Goal: Find specific page/section: Find specific page/section

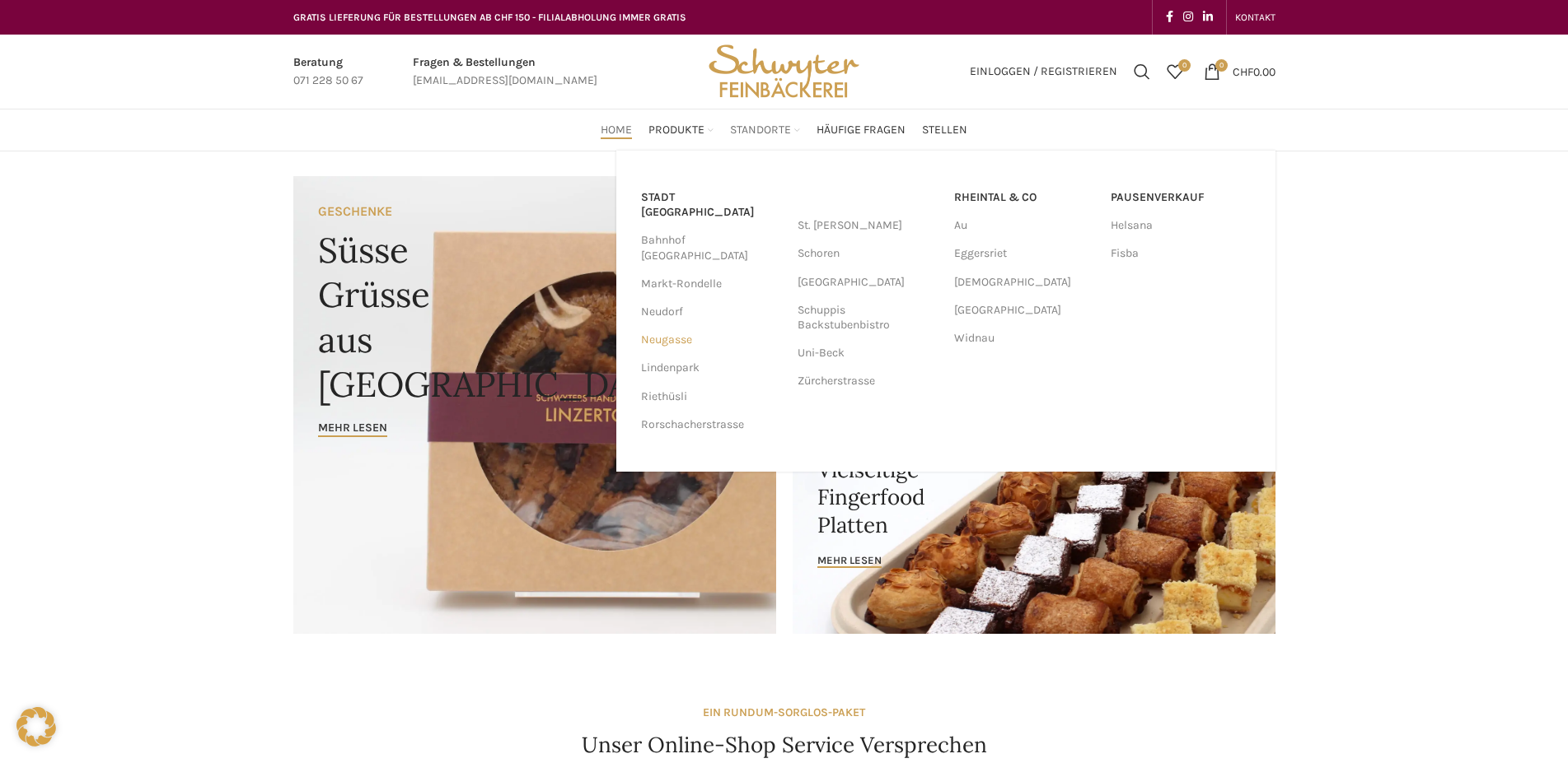
click at [663, 326] on link "Neugasse" at bounding box center [711, 339] width 140 height 28
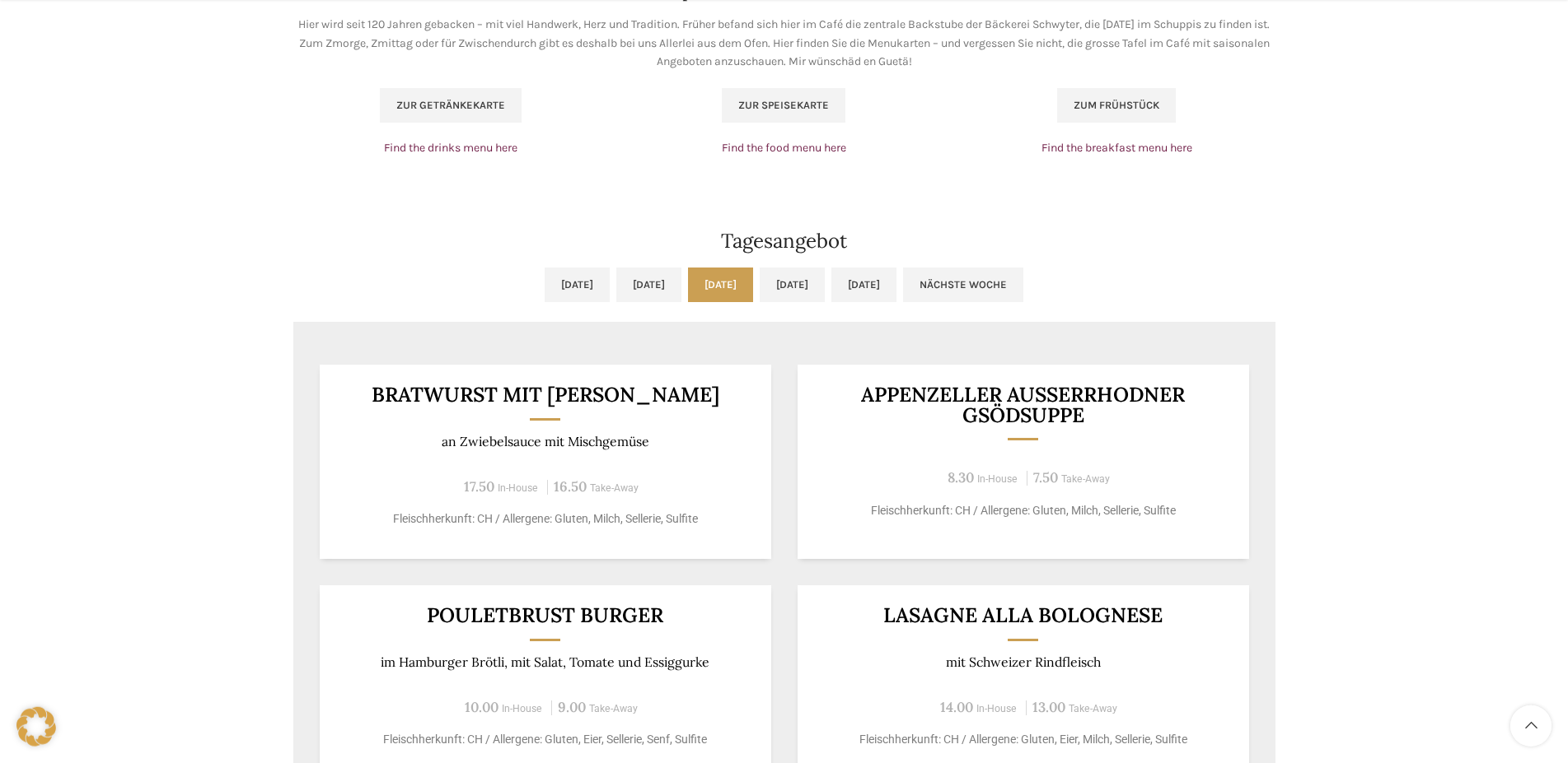
scroll to position [1260, 0]
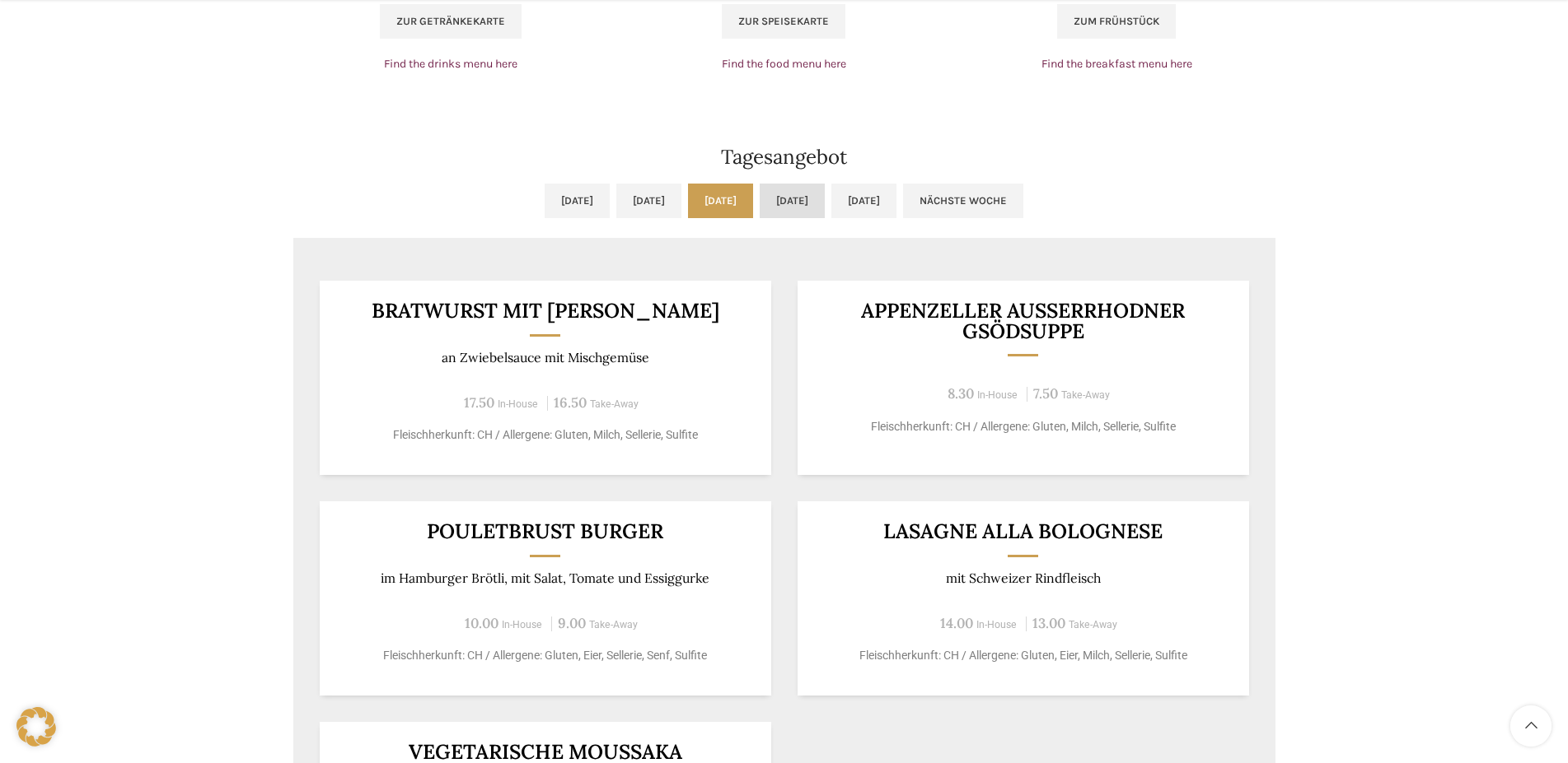
click at [798, 201] on link "[DATE]" at bounding box center [791, 201] width 65 height 34
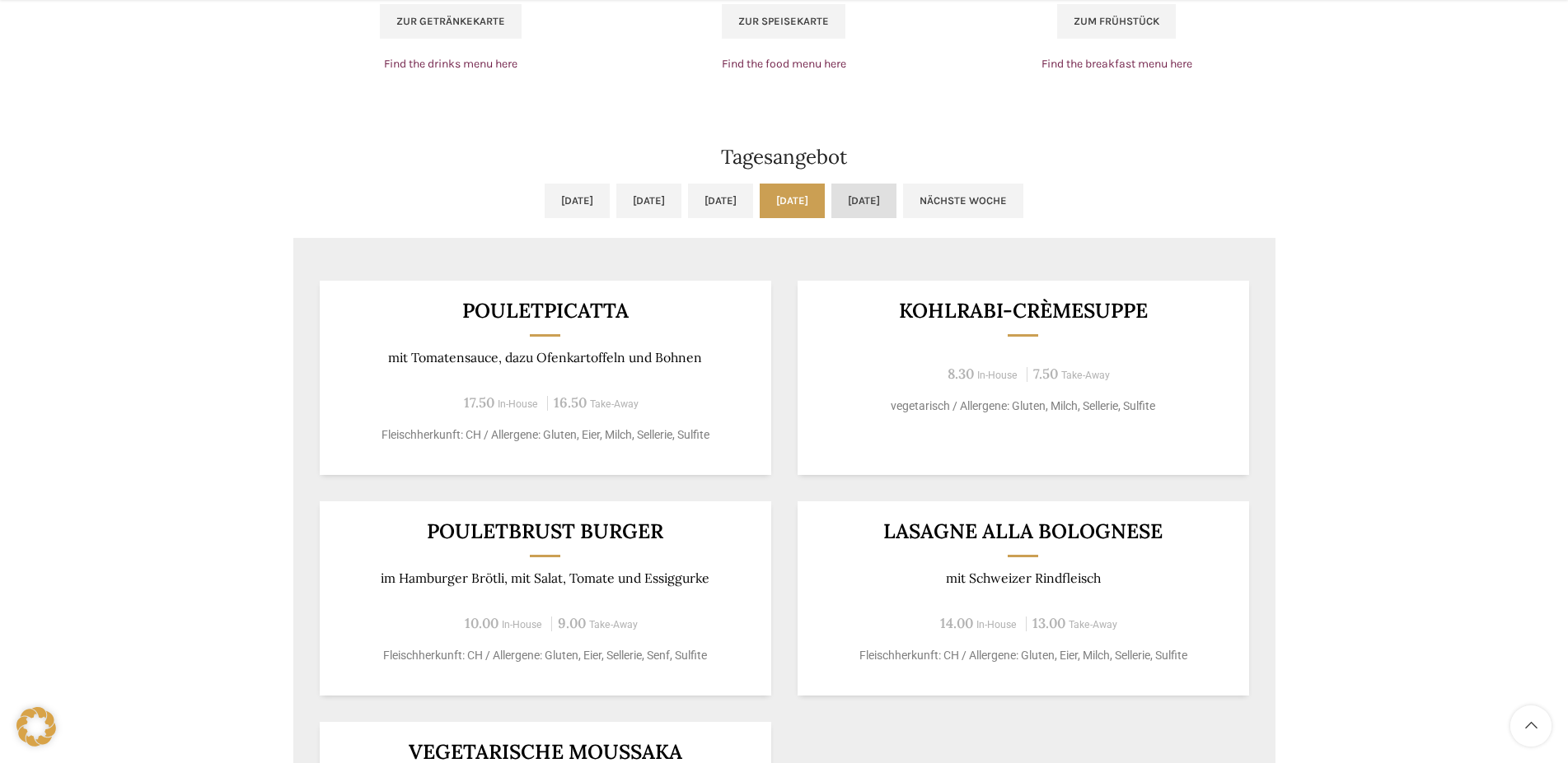
click at [896, 196] on link "[DATE]" at bounding box center [863, 201] width 65 height 34
click at [785, 195] on link "[DATE]" at bounding box center [791, 201] width 65 height 34
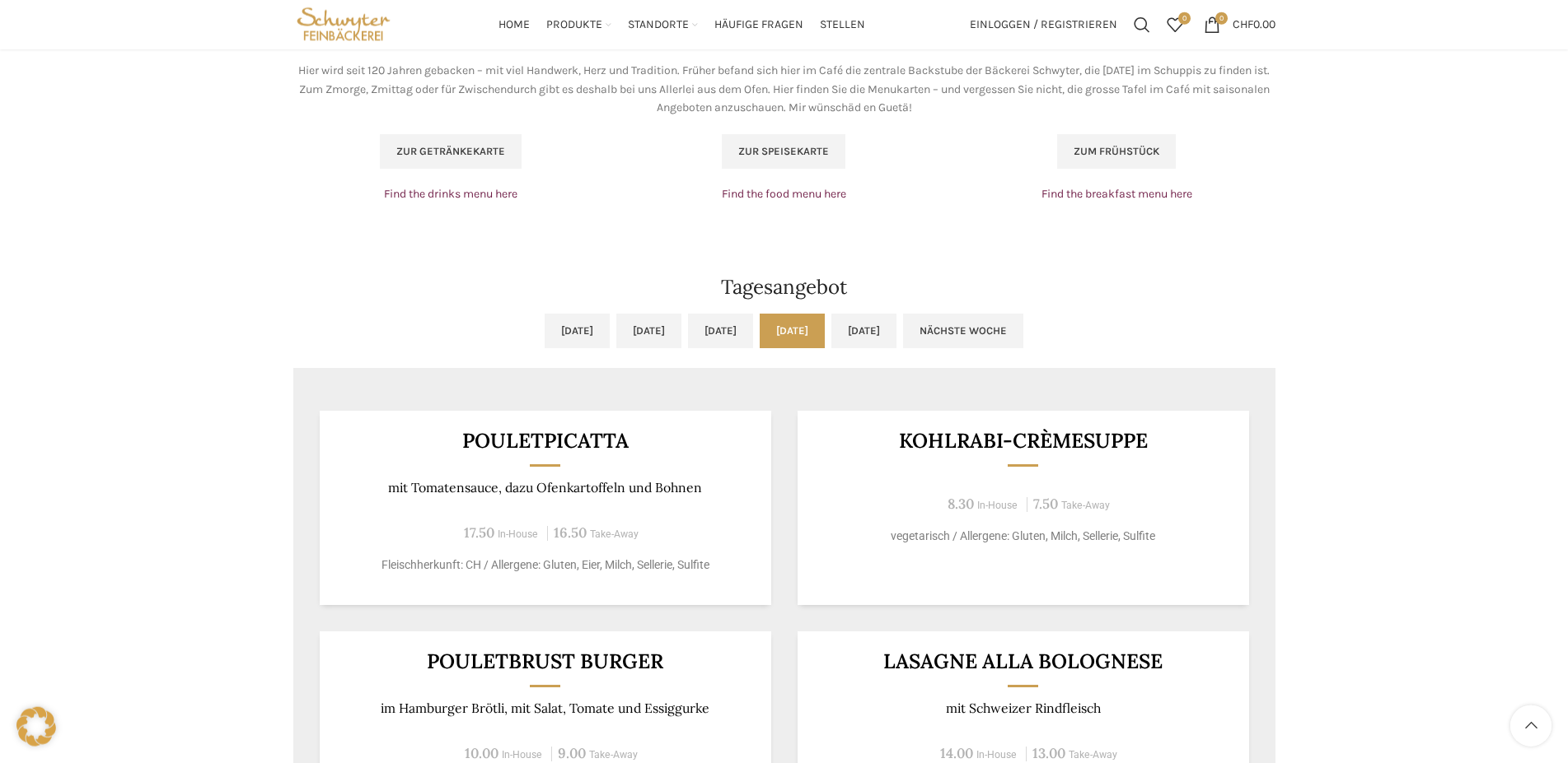
scroll to position [1092, 0]
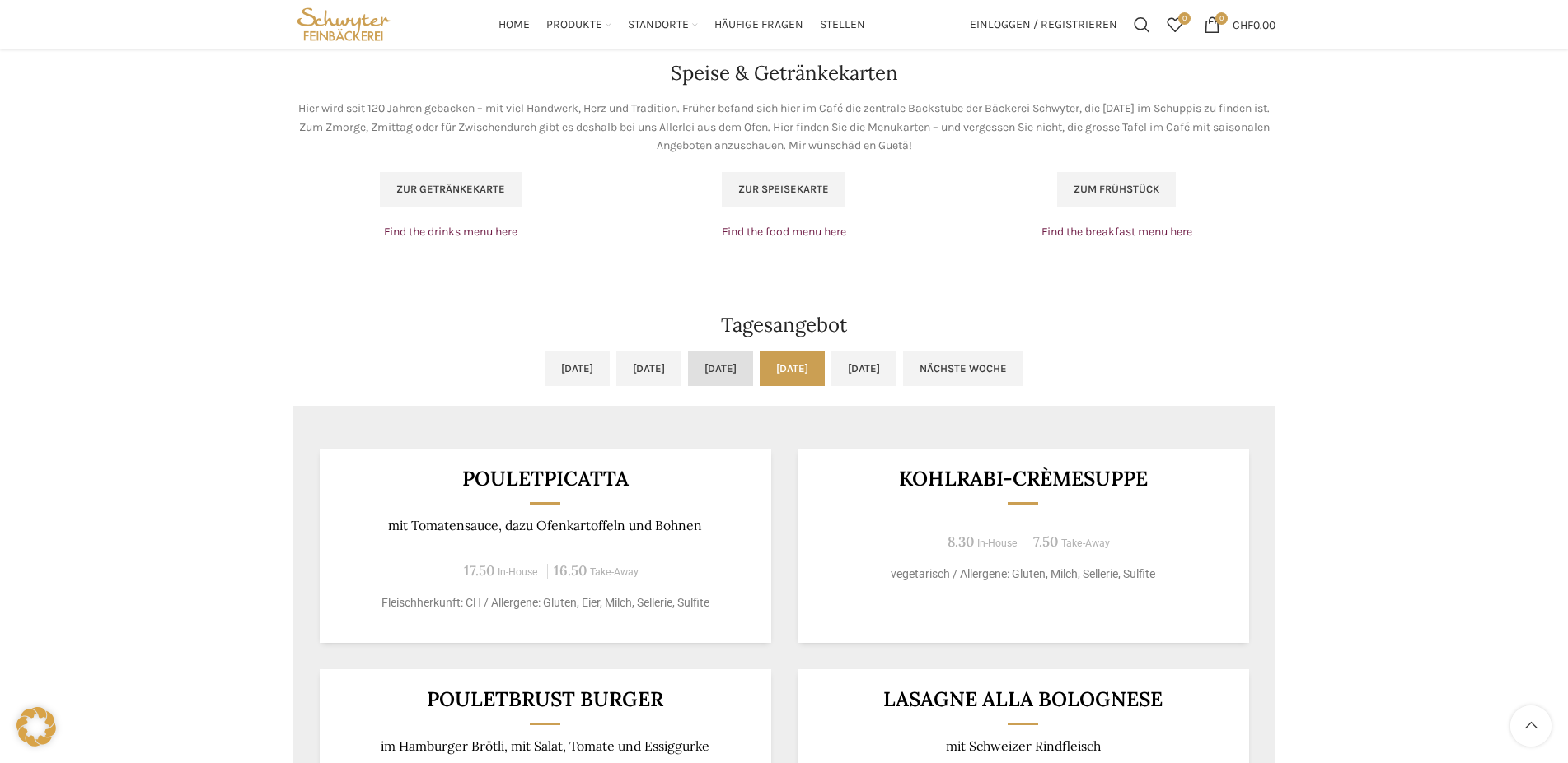
click at [747, 375] on link "[DATE]" at bounding box center [720, 368] width 65 height 34
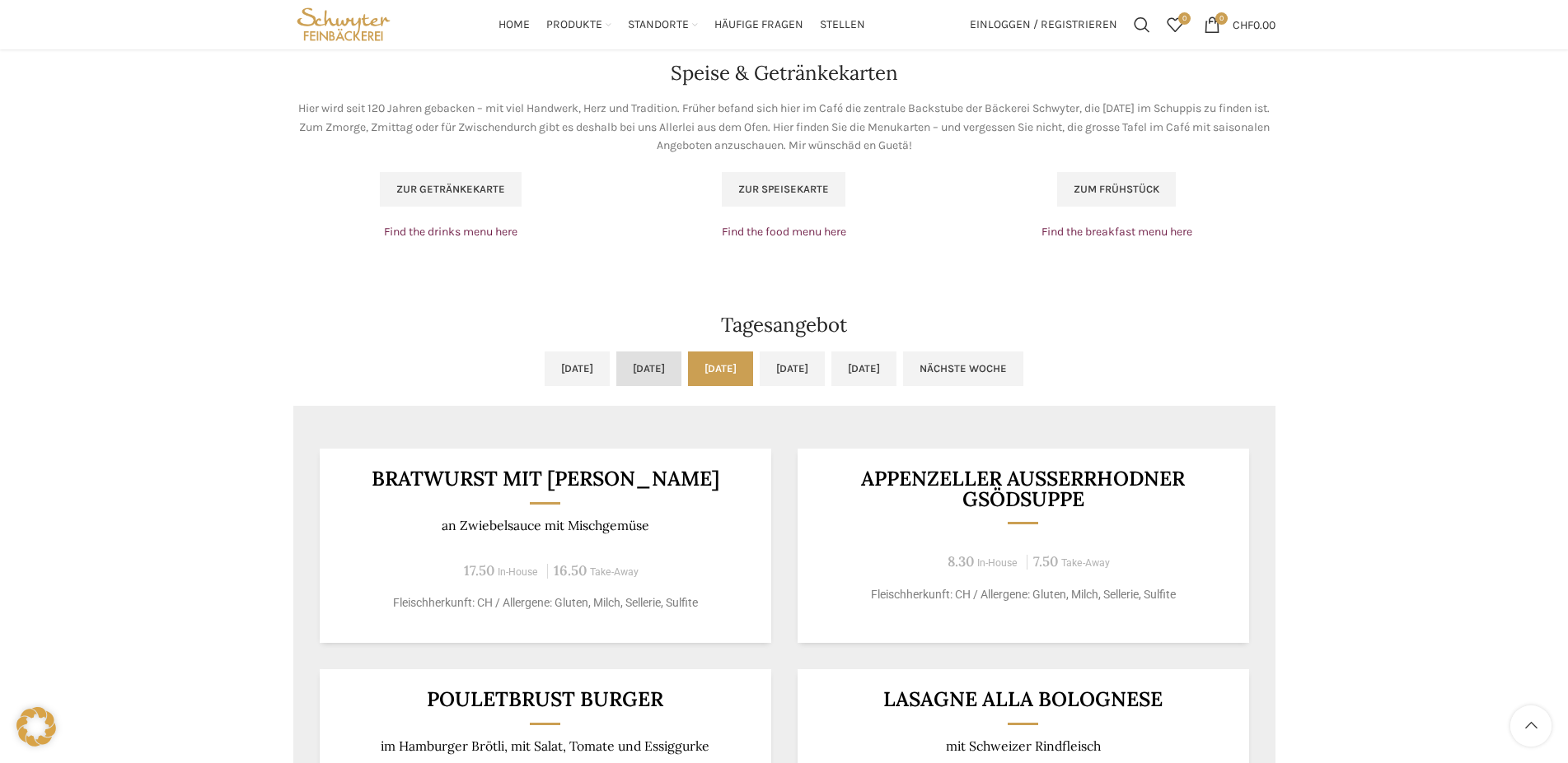
click at [618, 378] on link "[DATE]" at bounding box center [648, 368] width 65 height 34
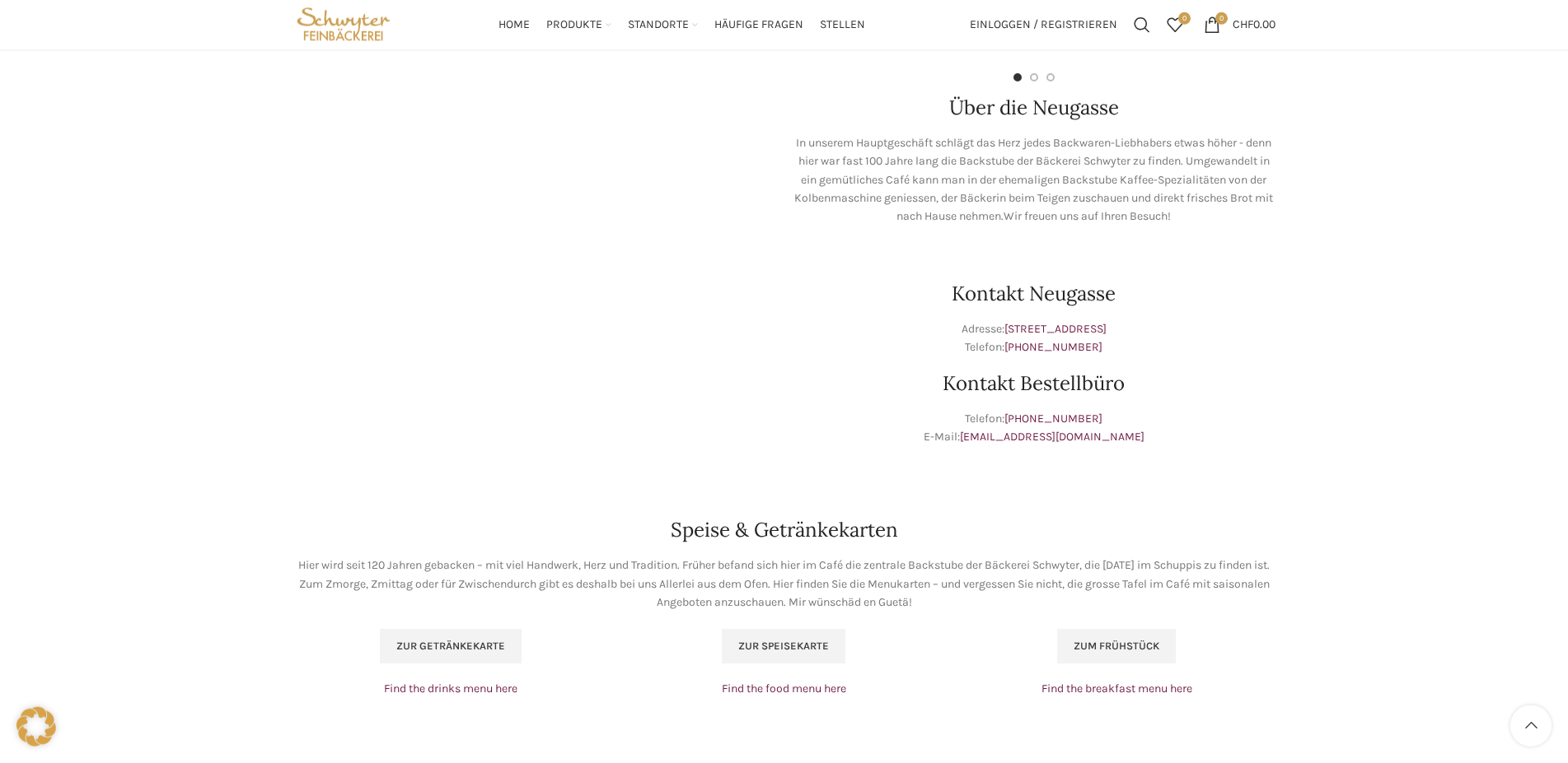
scroll to position [504, 0]
